Goal: Find specific page/section: Find specific page/section

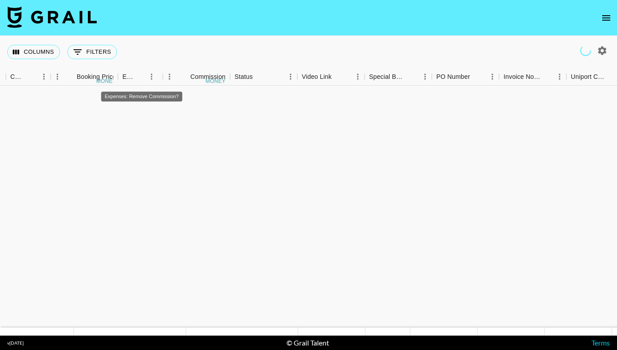
scroll to position [472, 786]
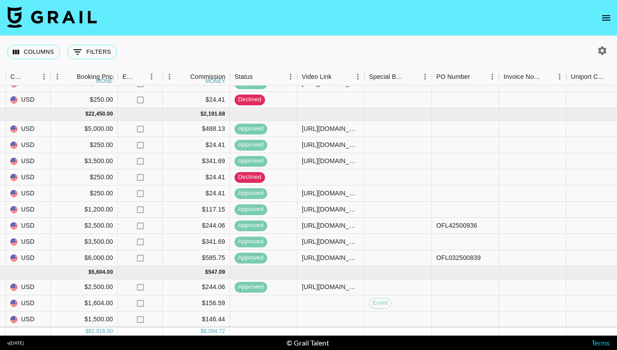
click at [599, 48] on icon "button" at bounding box center [602, 50] width 11 height 11
select select "[DATE]"
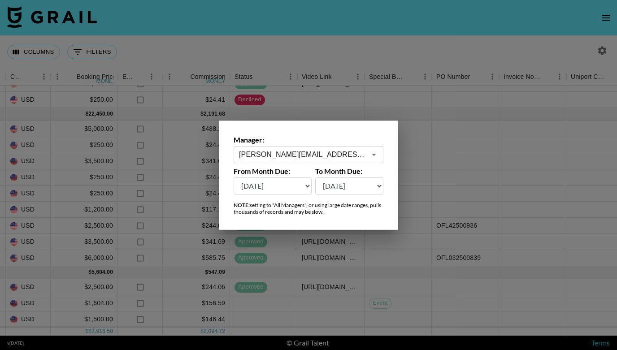
click at [348, 163] on div "[PERSON_NAME][EMAIL_ADDRESS][DOMAIN_NAME] ​" at bounding box center [309, 154] width 150 height 17
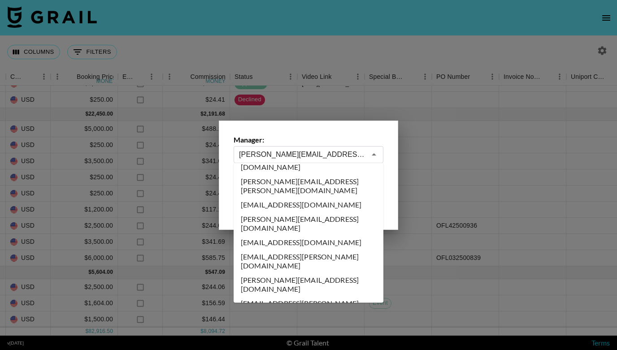
scroll to position [0, 0]
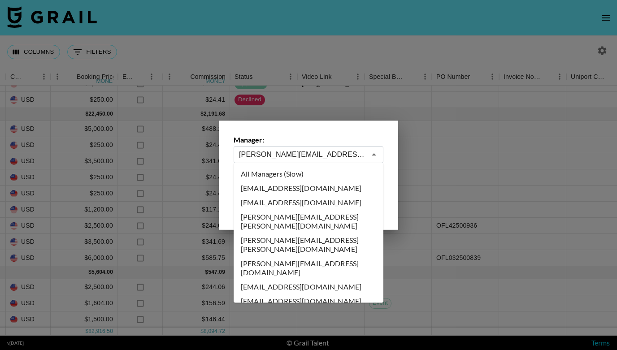
click at [285, 174] on li "All Managers (Slow)" at bounding box center [309, 174] width 150 height 14
type input "All Managers (Slow)"
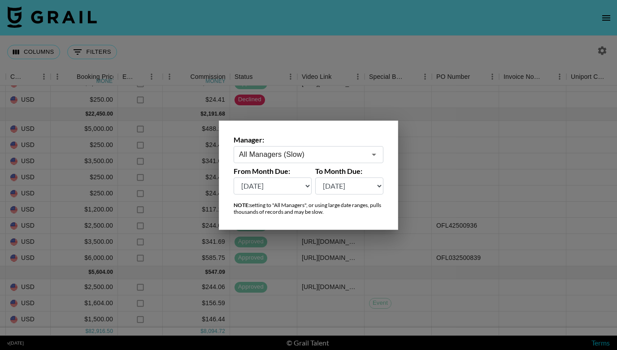
scroll to position [0, 786]
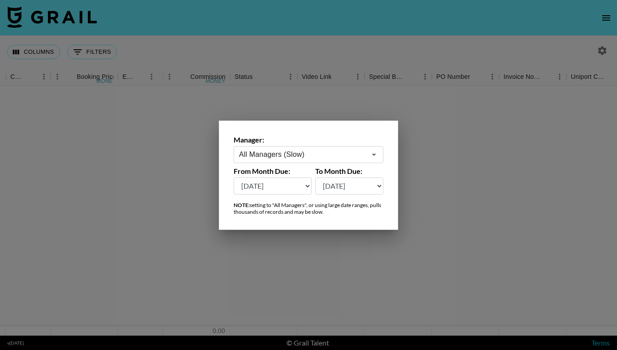
click at [93, 54] on div at bounding box center [308, 175] width 617 height 350
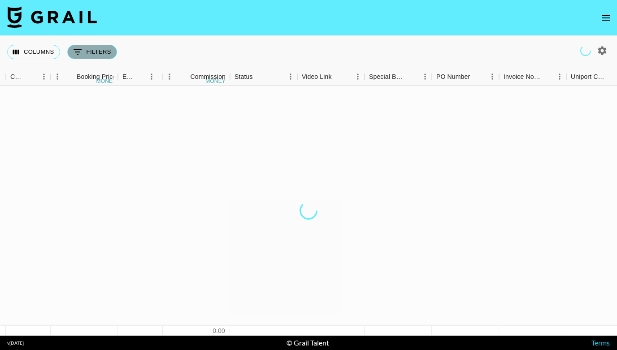
click at [95, 52] on button "0 Filters" at bounding box center [92, 52] width 50 height 14
select select "campaign"
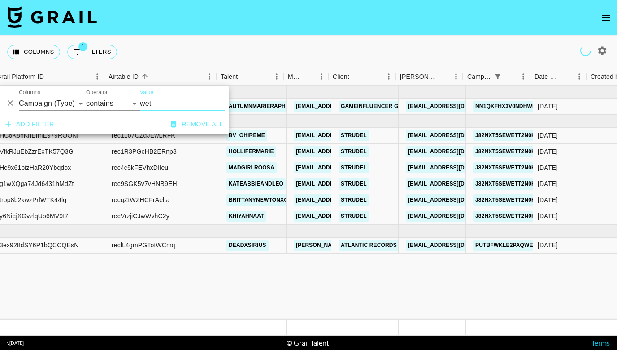
scroll to position [0, 82]
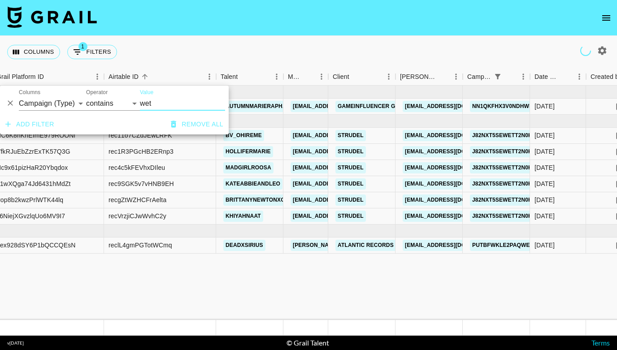
type input "wet"
click at [50, 102] on select "Grail Platform ID Airtable ID Talent Manager Client [PERSON_NAME] Campaign (Typ…" at bounding box center [52, 103] width 67 height 14
select select "bookerId"
select select "is"
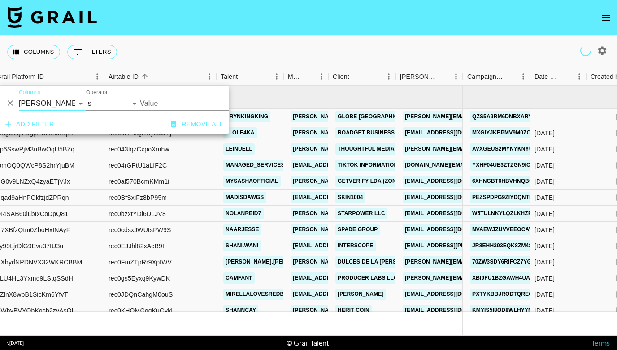
click at [157, 104] on input "Value" at bounding box center [200, 103] width 121 height 14
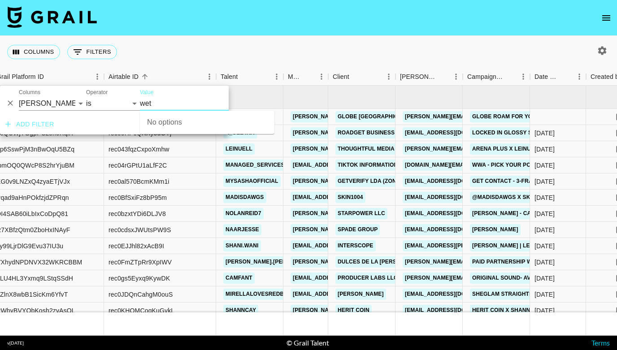
type input "wet"
click at [60, 102] on select "Grail Platform ID Airtable ID Talent Manager Client [PERSON_NAME] Campaign (Typ…" at bounding box center [52, 103] width 67 height 14
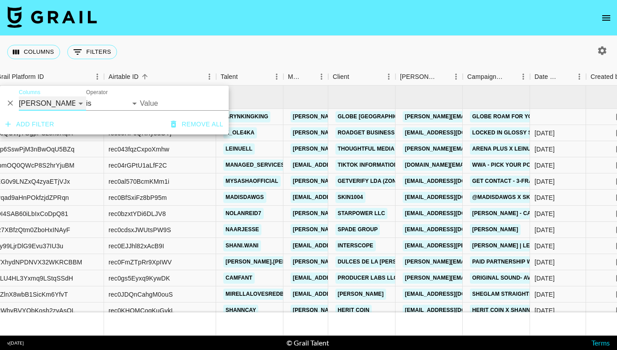
select select "clientId"
click at [148, 104] on input "Value" at bounding box center [200, 103] width 121 height 14
click at [146, 103] on input "Value" at bounding box center [200, 103] width 121 height 14
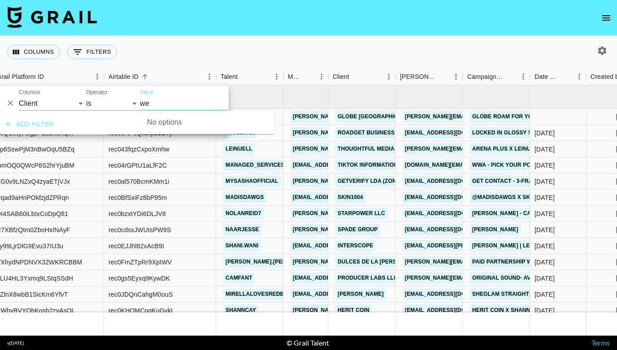
type input "w"
